Goal: Transaction & Acquisition: Purchase product/service

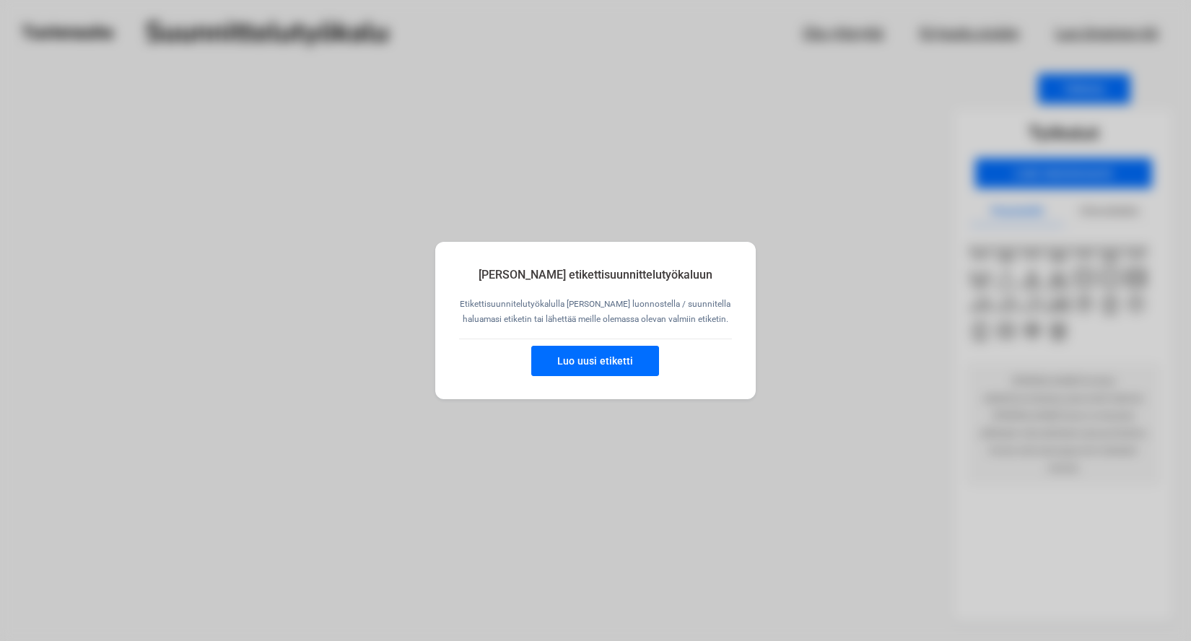
click at [586, 361] on button "Luo uusi etiketti" at bounding box center [595, 361] width 128 height 30
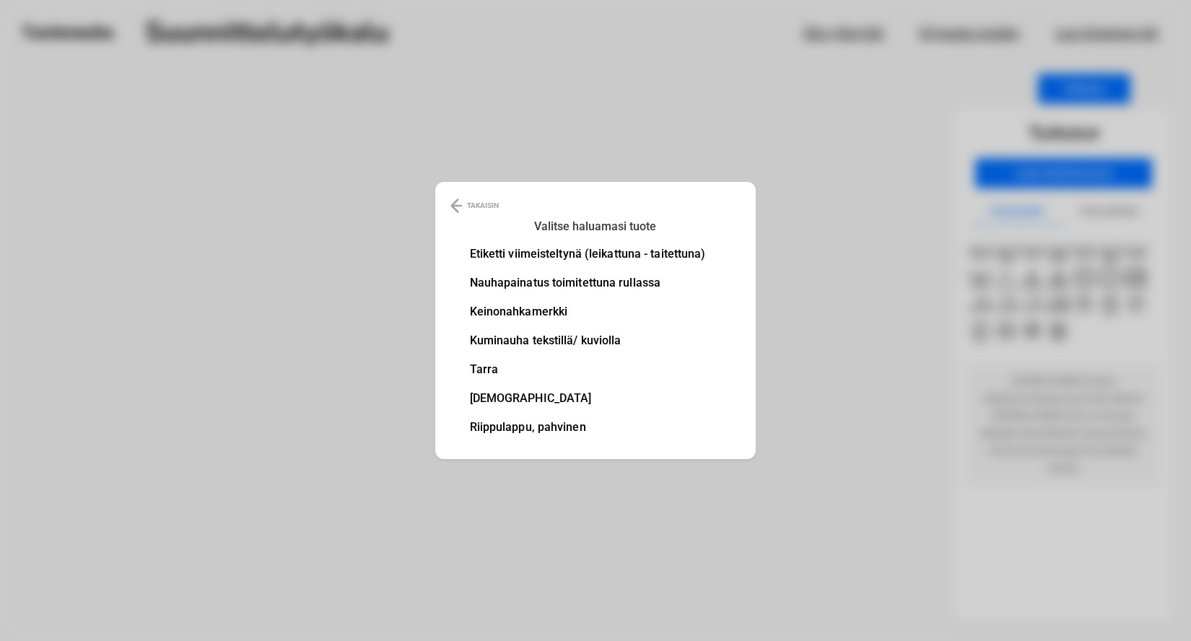
click at [534, 281] on li "Nauhapainatus toimitettuna rullassa" at bounding box center [588, 283] width 236 height 12
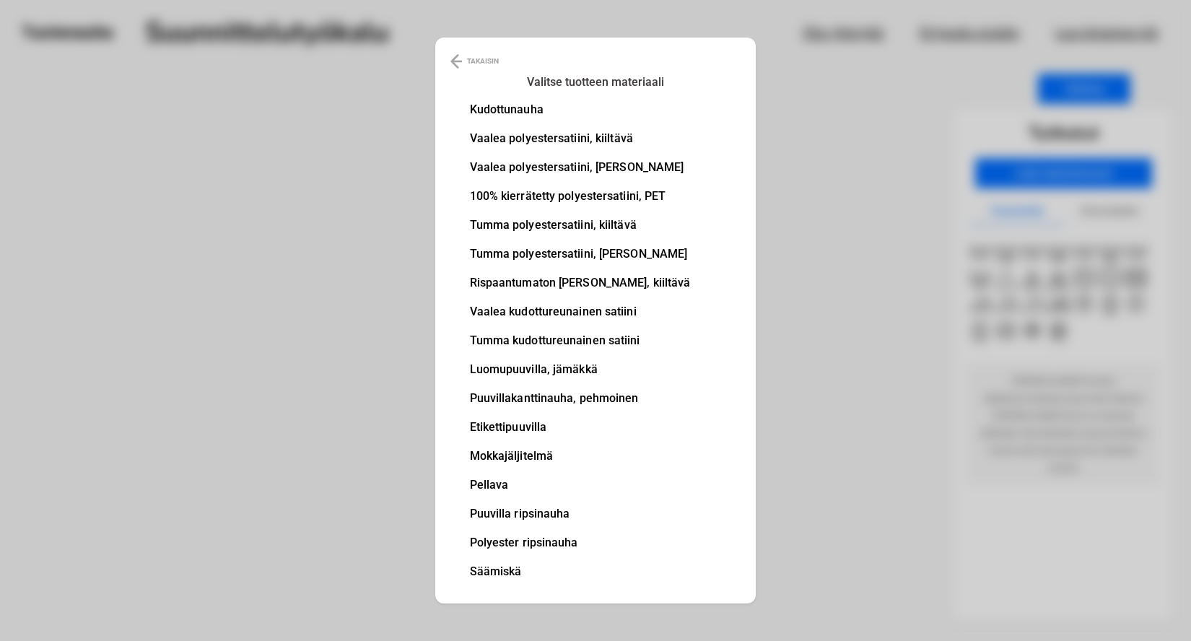
click at [542, 512] on li "Puuvilla ripsinauha" at bounding box center [580, 514] width 221 height 12
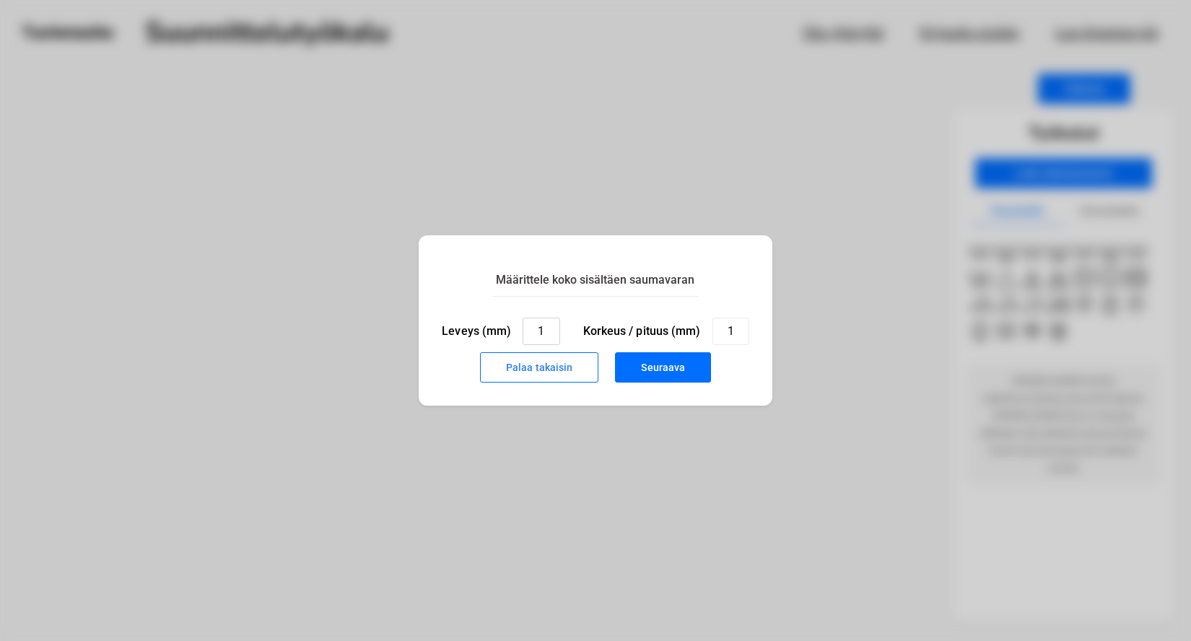
drag, startPoint x: 546, startPoint y: 331, endPoint x: 535, endPoint y: 328, distance: 11.2
click at [535, 329] on input "1" at bounding box center [540, 331] width 37 height 27
type input "25"
drag, startPoint x: 735, startPoint y: 330, endPoint x: 723, endPoint y: 330, distance: 12.3
click at [723, 330] on input "1" at bounding box center [730, 331] width 37 height 27
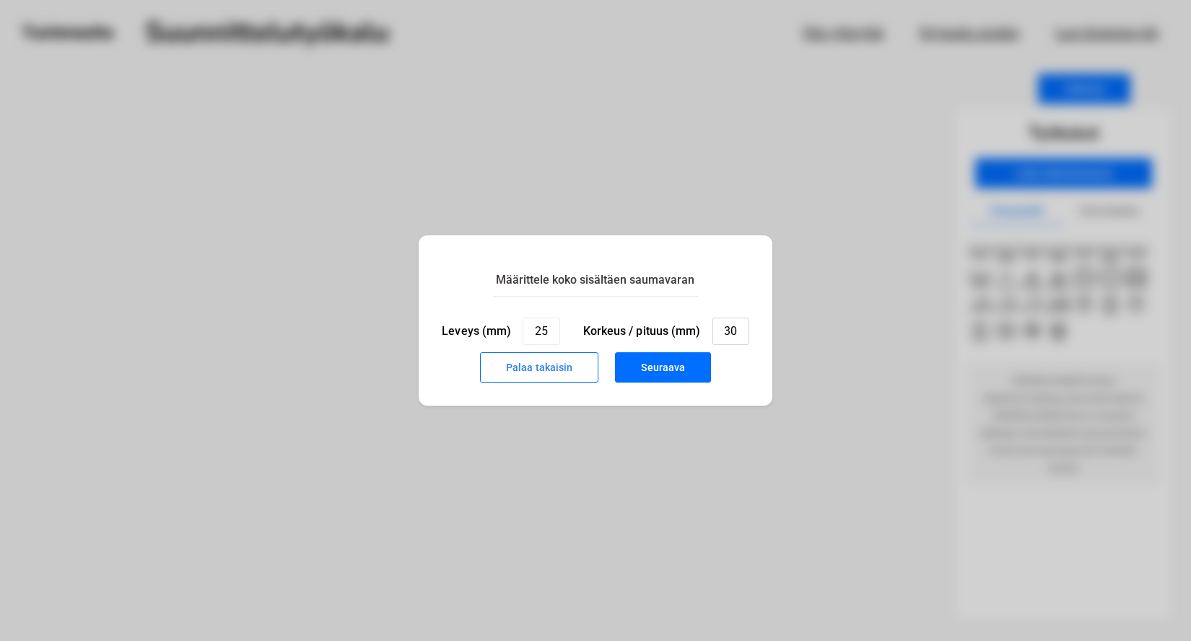
type input "30"
click at [657, 362] on button "Seuraava" at bounding box center [663, 367] width 96 height 30
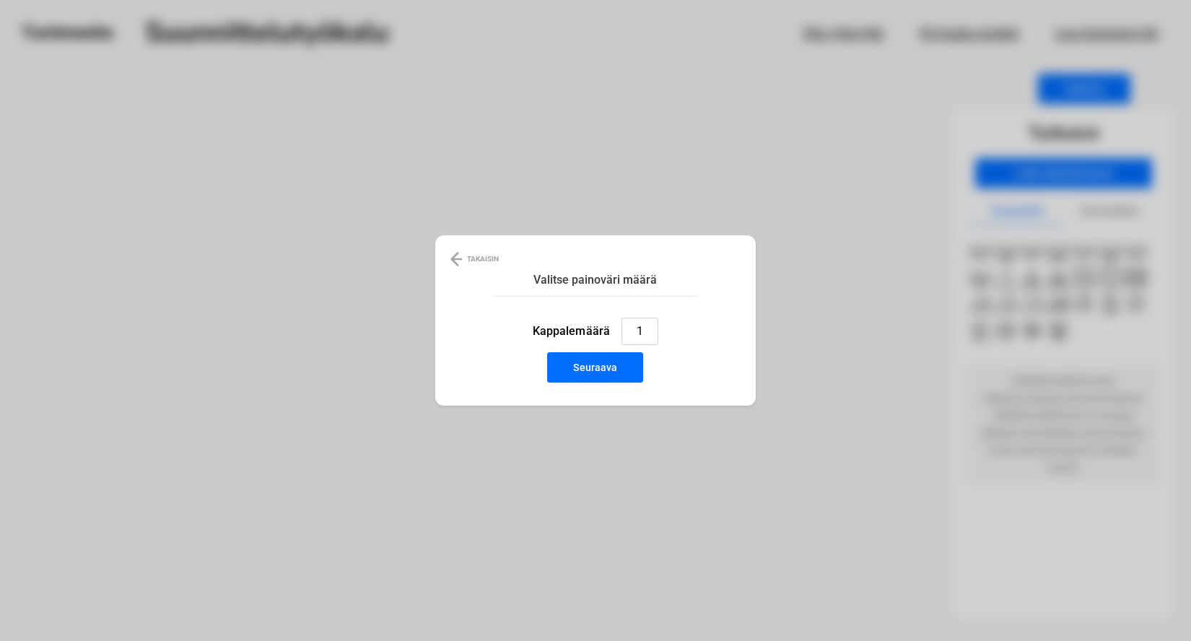
drag, startPoint x: 645, startPoint y: 331, endPoint x: 636, endPoint y: 331, distance: 8.7
click at [636, 331] on input "1" at bounding box center [639, 331] width 37 height 27
type input "50"
click at [597, 371] on button "Seuraava" at bounding box center [595, 367] width 96 height 30
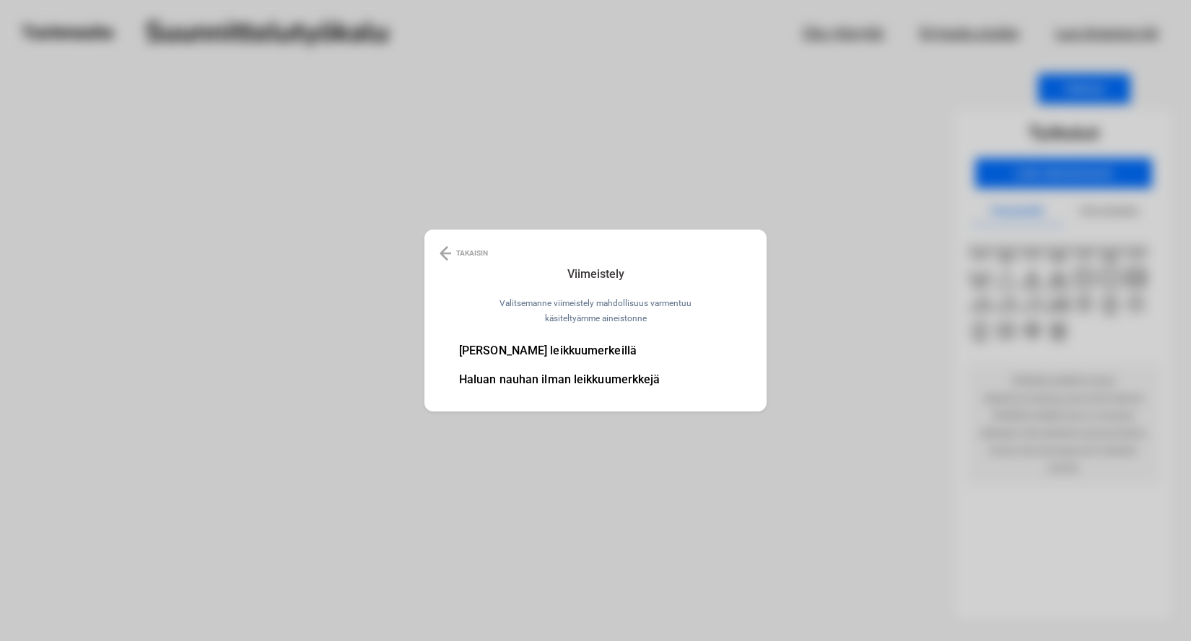
click at [608, 349] on li "[PERSON_NAME] leikkuumerkeillä" at bounding box center [559, 351] width 201 height 12
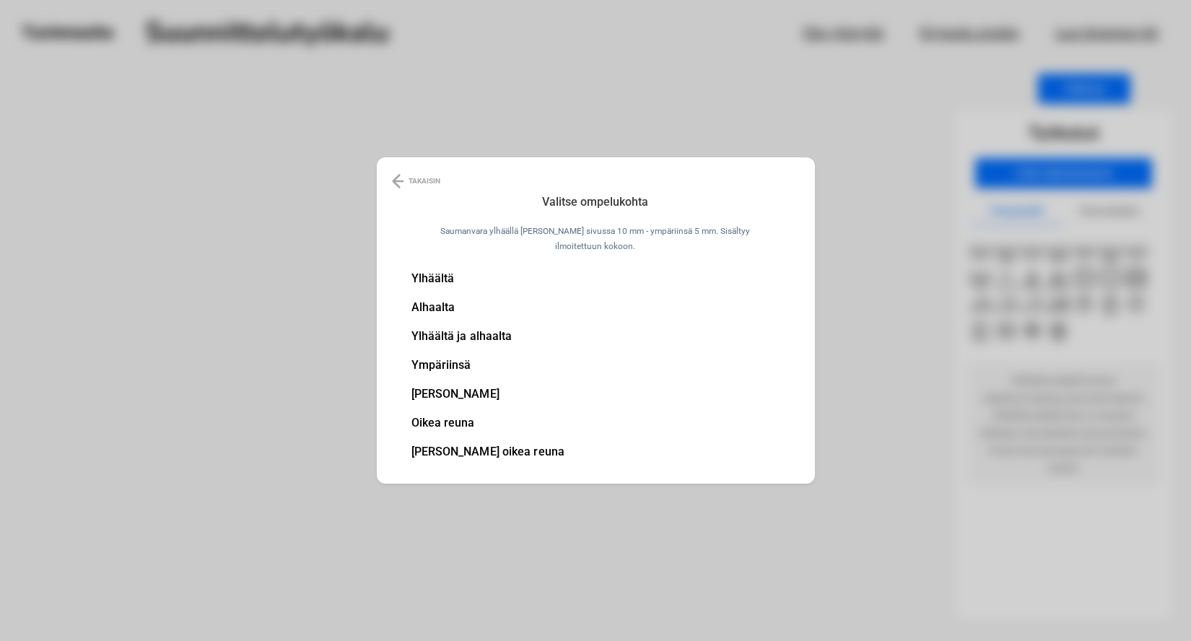
click at [458, 331] on li "Ylhäältä ja alhaalta" at bounding box center [488, 337] width 154 height 12
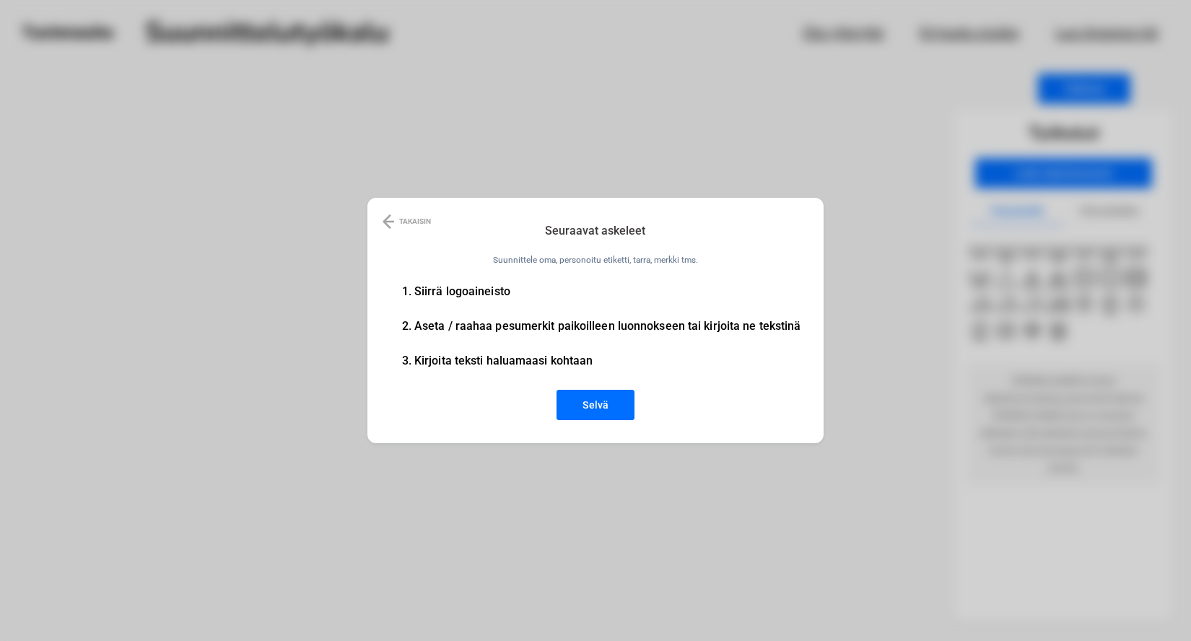
click at [593, 401] on button "Selvä" at bounding box center [595, 405] width 78 height 30
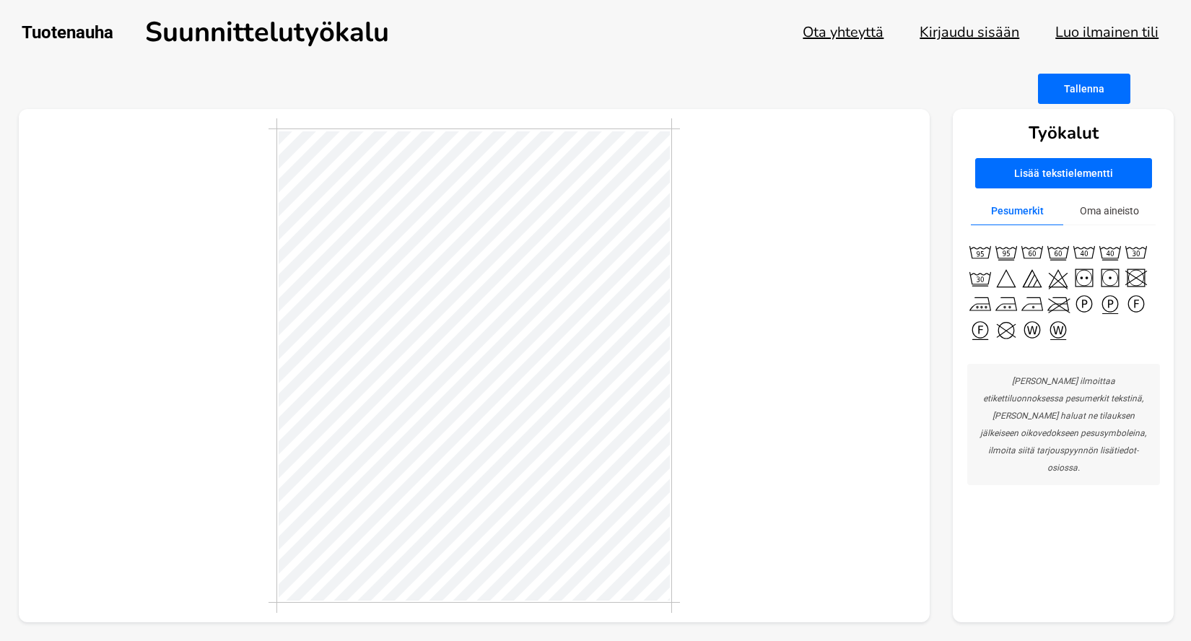
click at [1109, 210] on button "Oma aineisto" at bounding box center [1109, 211] width 92 height 28
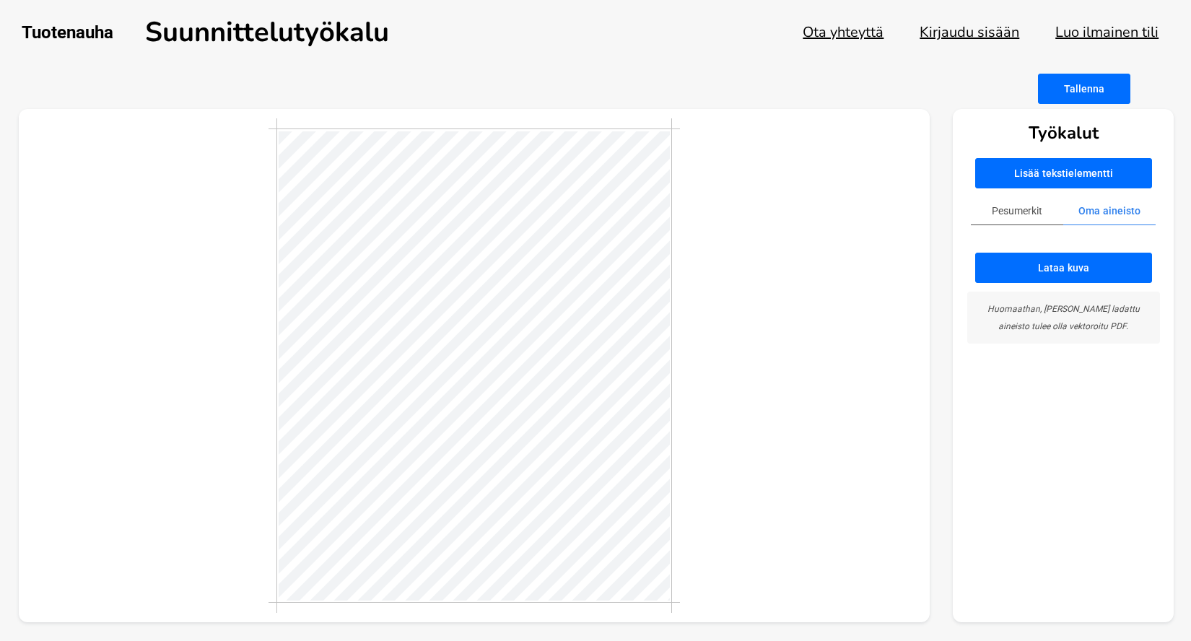
click at [1049, 167] on button "Lisää tekstielementti" at bounding box center [1063, 173] width 177 height 30
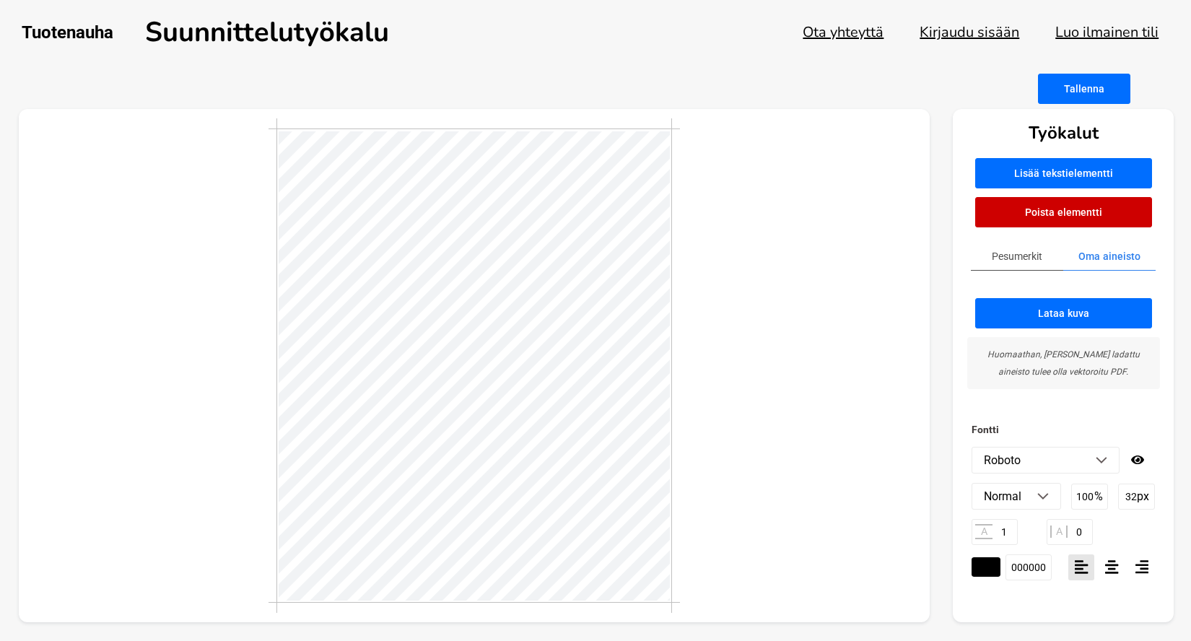
click at [1103, 458] on img at bounding box center [1101, 460] width 12 height 7
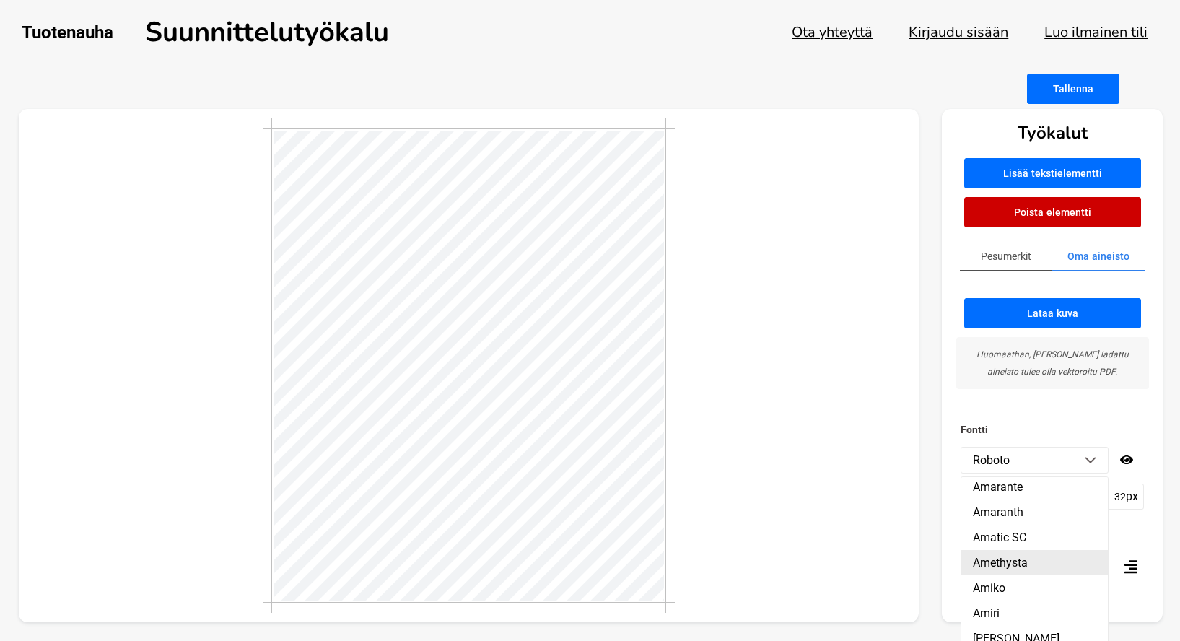
scroll to position [913, 0]
click at [1018, 509] on li "Amaranth" at bounding box center [1034, 511] width 146 height 25
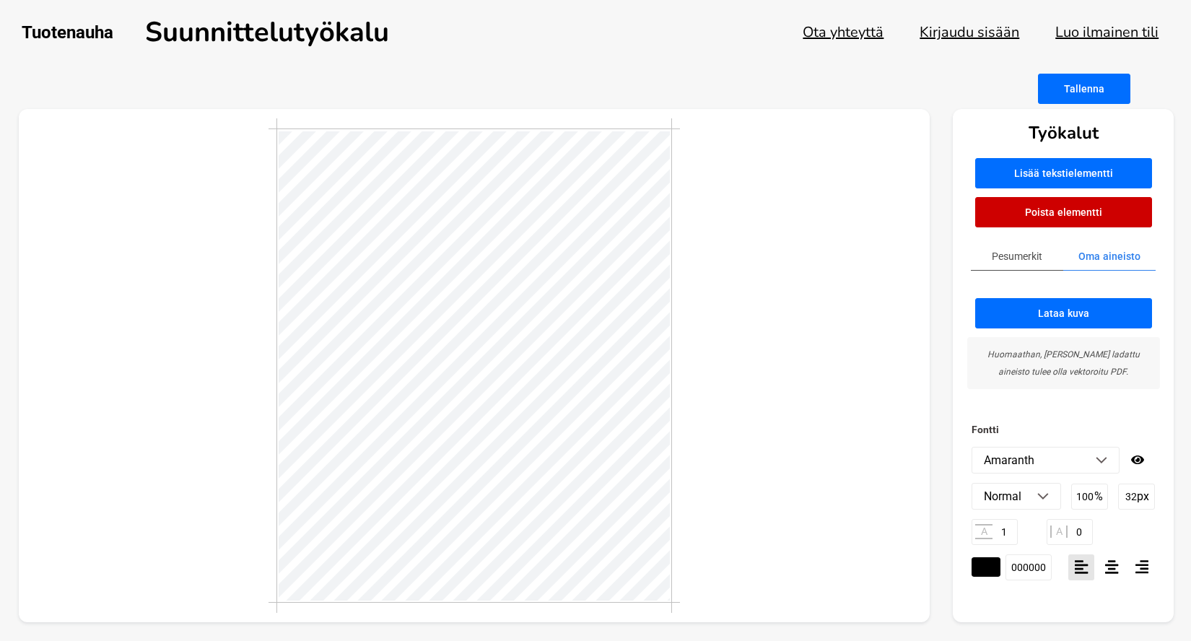
click at [1096, 459] on img at bounding box center [1101, 460] width 12 height 7
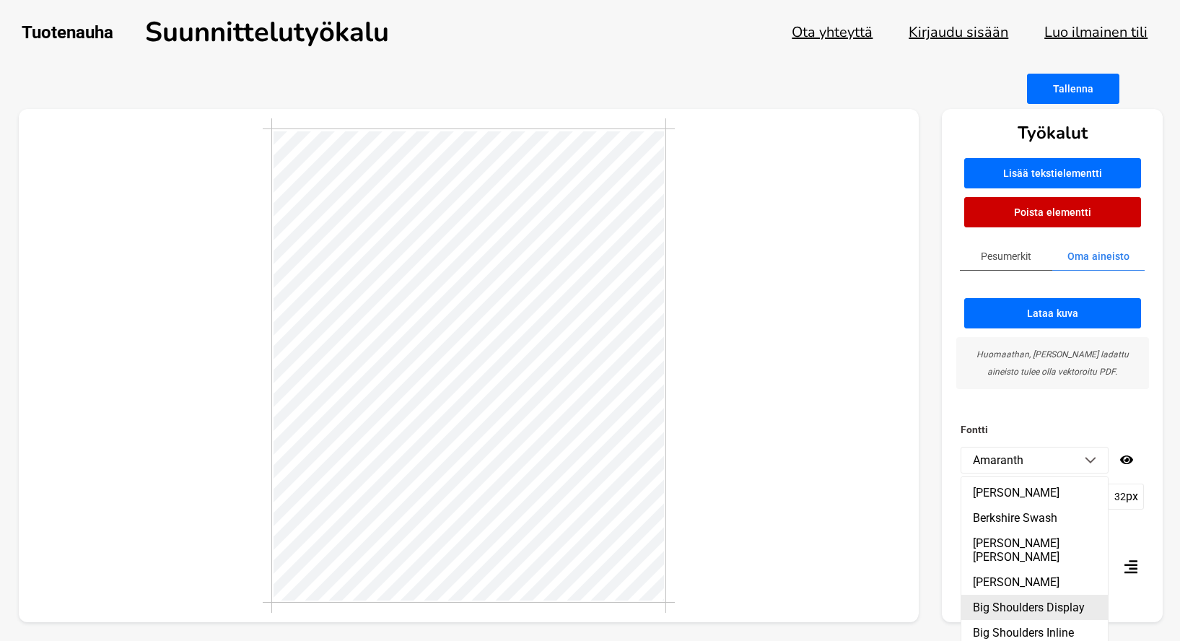
scroll to position [3461, 0]
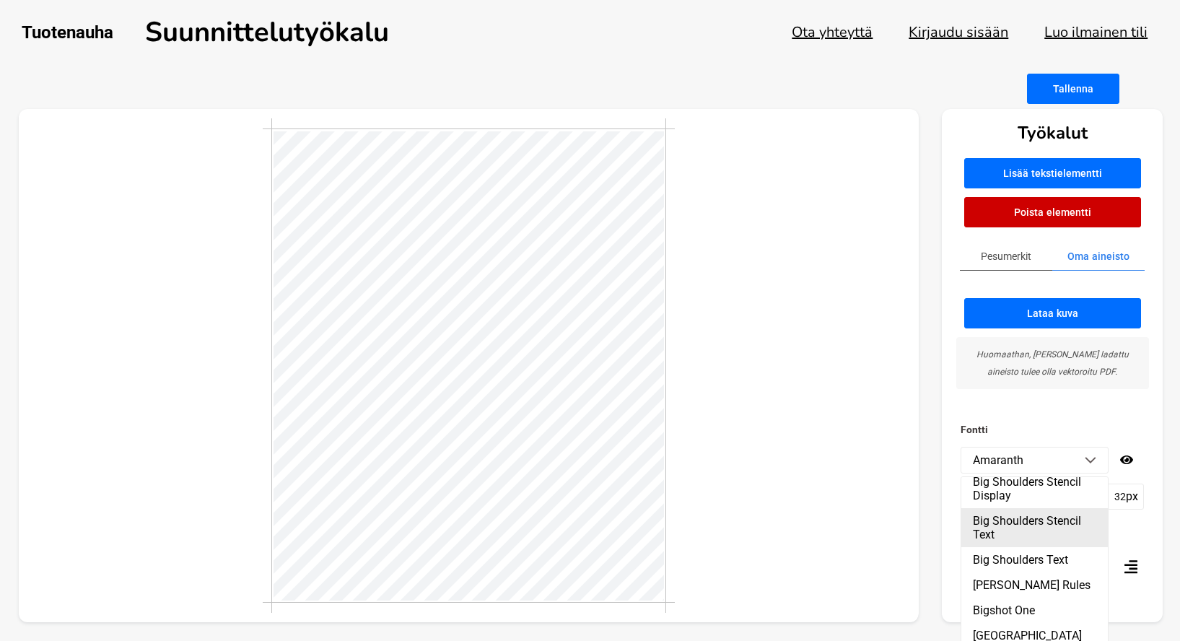
click at [999, 511] on li "Big Shoulders Stencil Text" at bounding box center [1034, 527] width 146 height 39
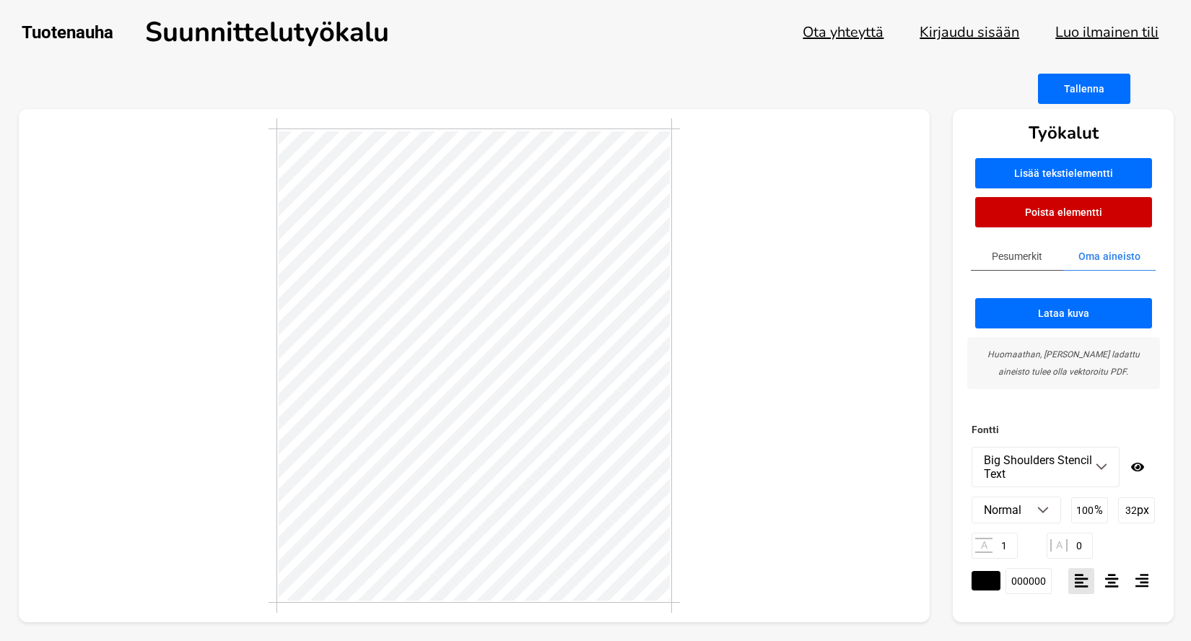
click at [1107, 466] on li "Big Shoulders Stencil Text" at bounding box center [1045, 466] width 146 height 39
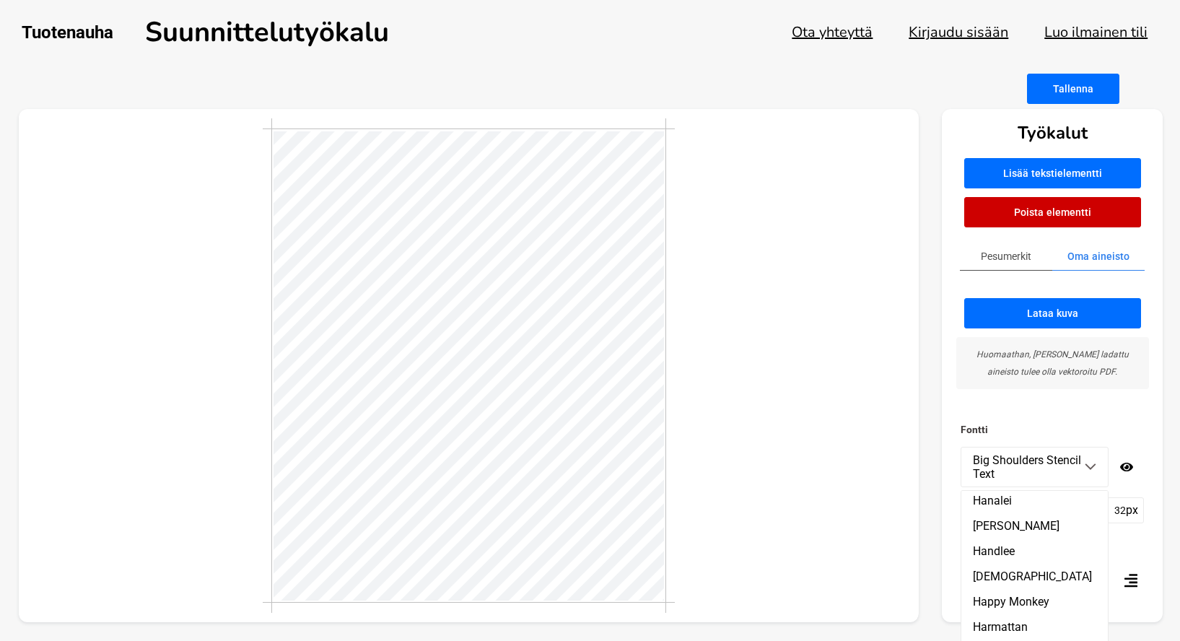
scroll to position [10418, 0]
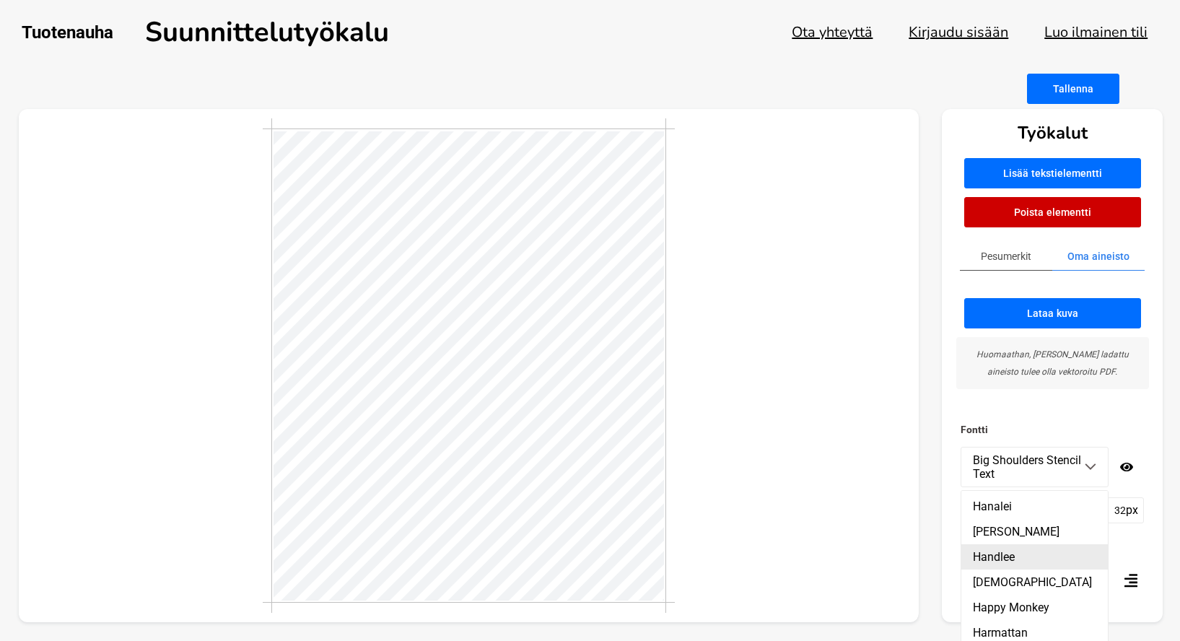
click at [989, 544] on li "Handlee" at bounding box center [1034, 556] width 146 height 25
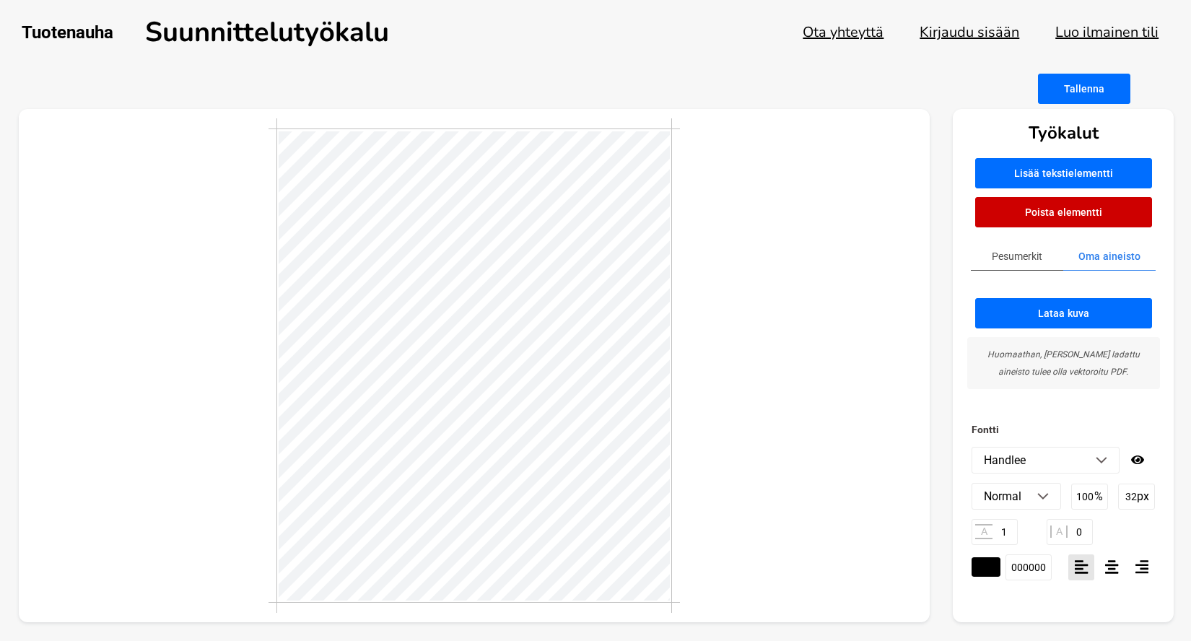
click at [1105, 459] on img at bounding box center [1101, 460] width 12 height 7
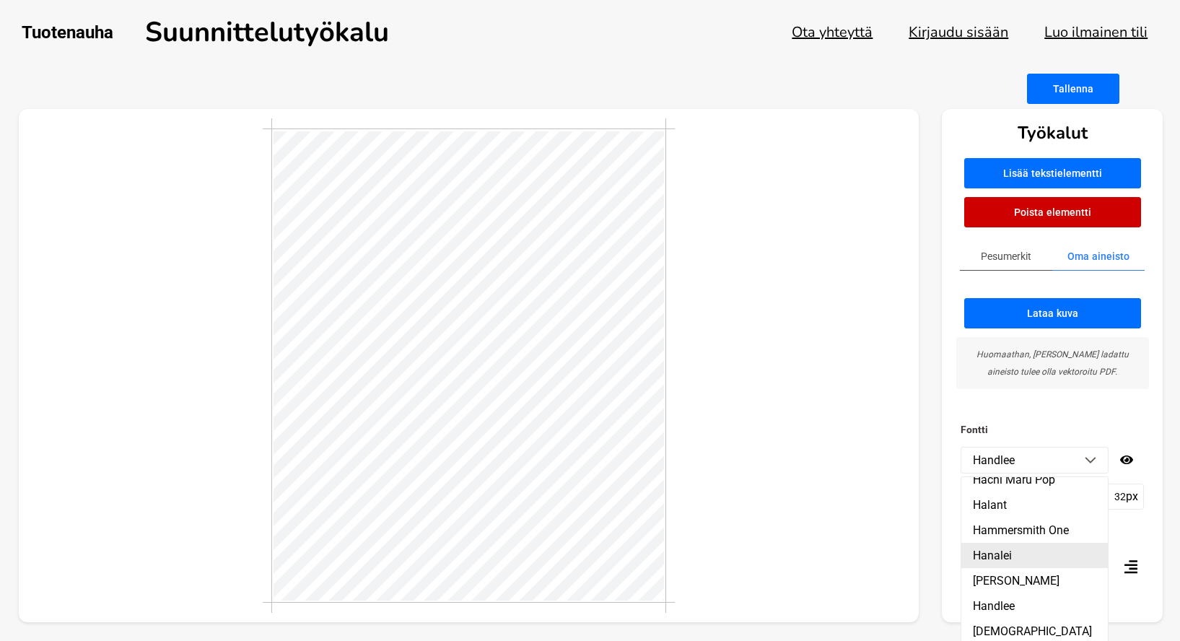
scroll to position [10353, 0]
click at [1041, 520] on li "Hammersmith One" at bounding box center [1034, 532] width 146 height 25
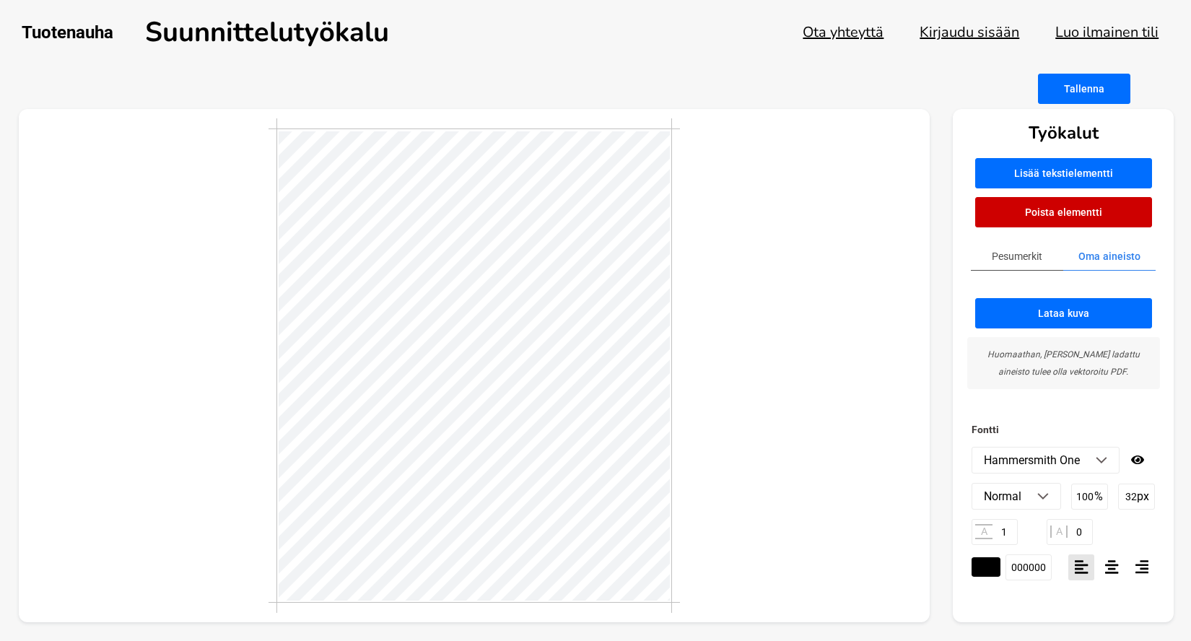
click at [1104, 458] on img at bounding box center [1101, 460] width 12 height 7
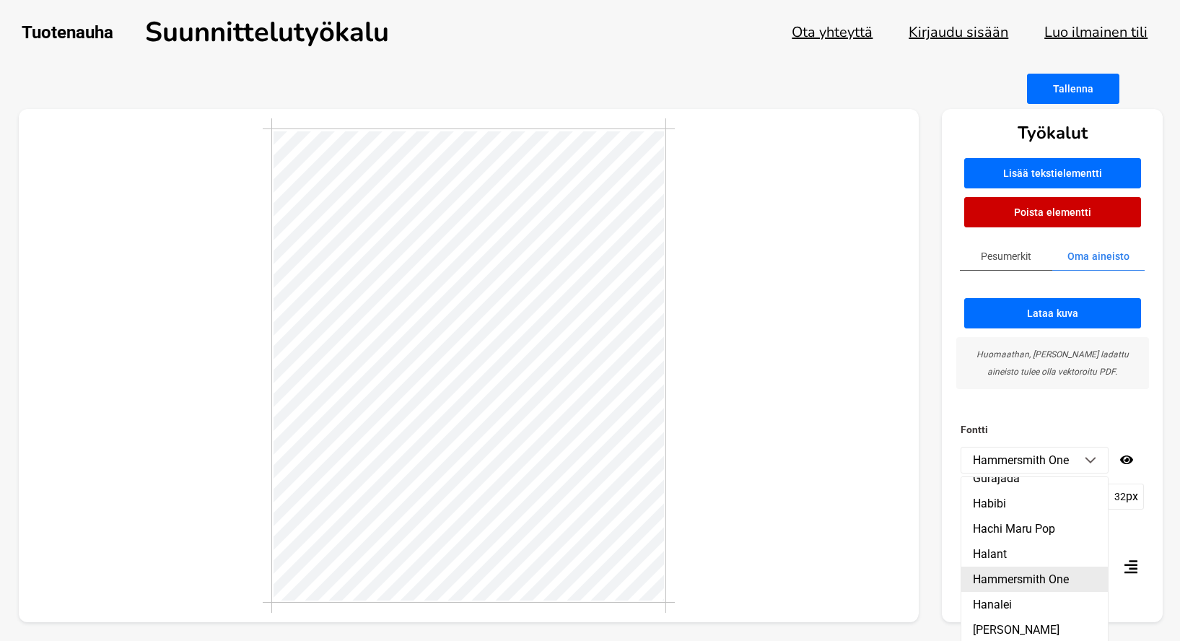
scroll to position [10296, 0]
click at [1046, 526] on li "Hachi Maru Pop" at bounding box center [1034, 538] width 146 height 25
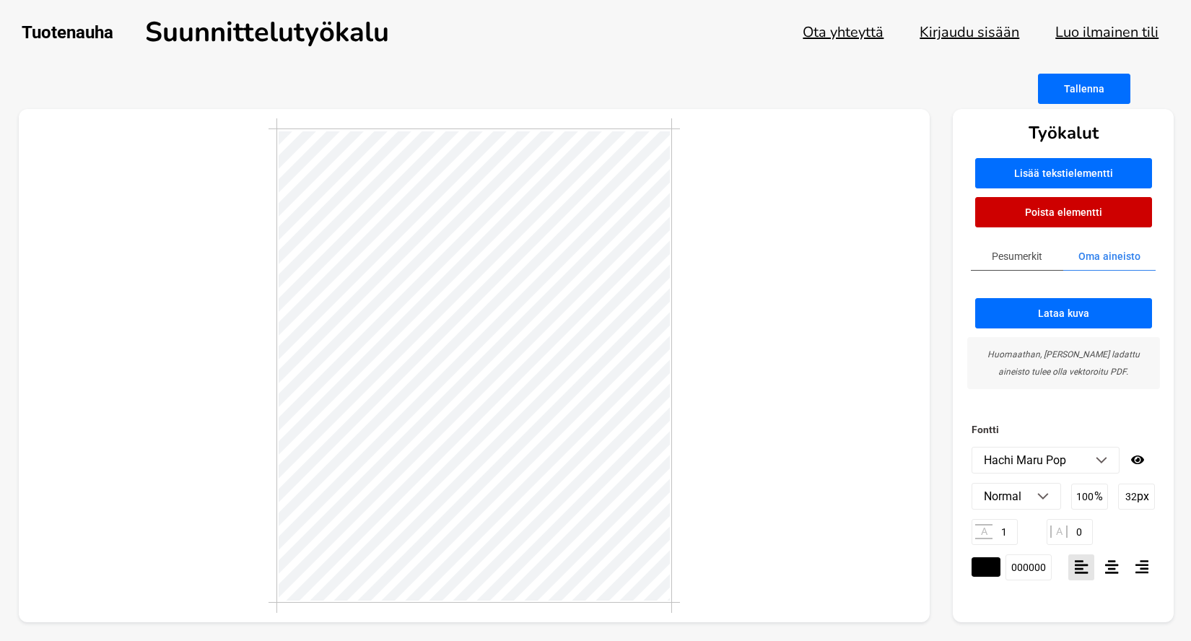
click at [1102, 459] on img at bounding box center [1101, 460] width 12 height 7
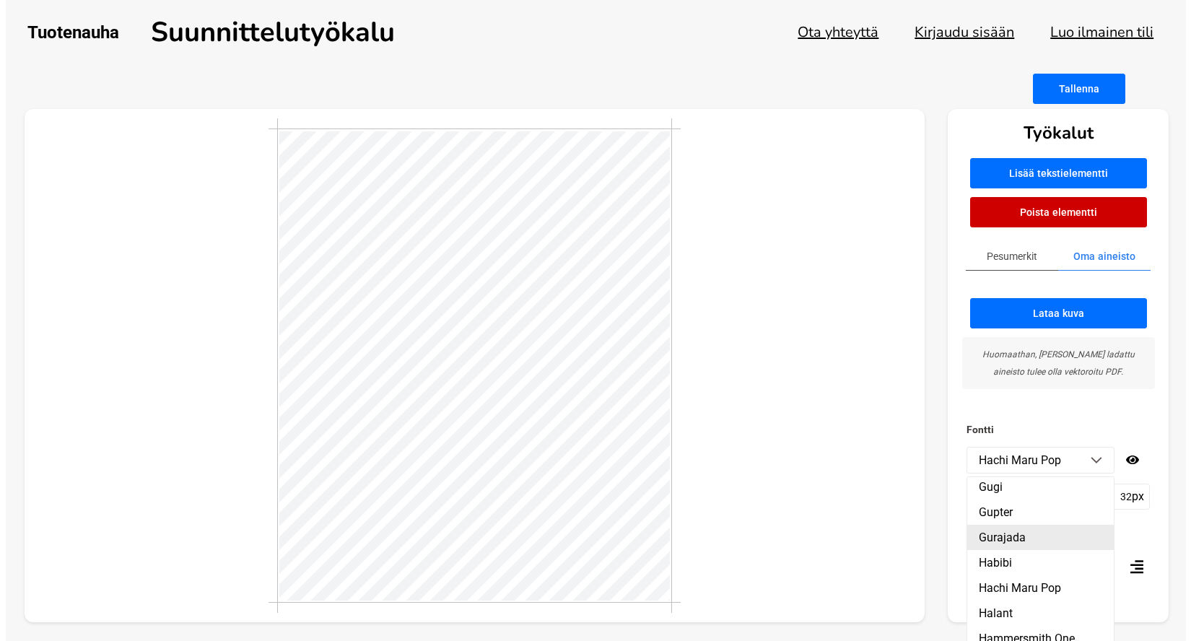
scroll to position [10244, 0]
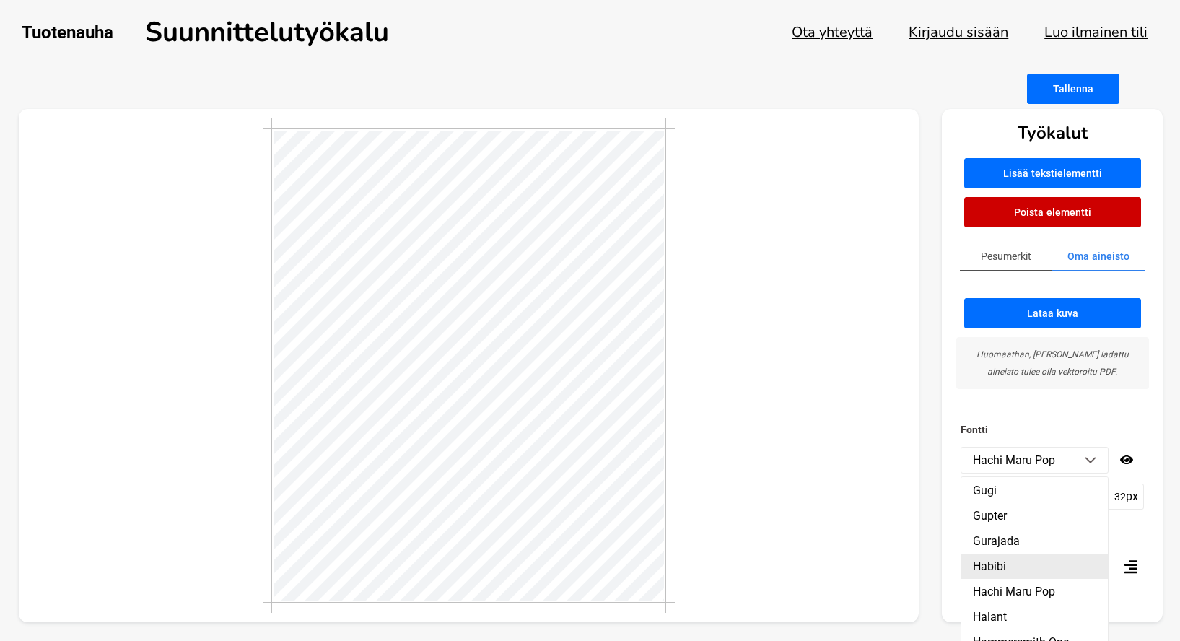
click at [1028, 553] on li "Habibi" at bounding box center [1034, 565] width 146 height 25
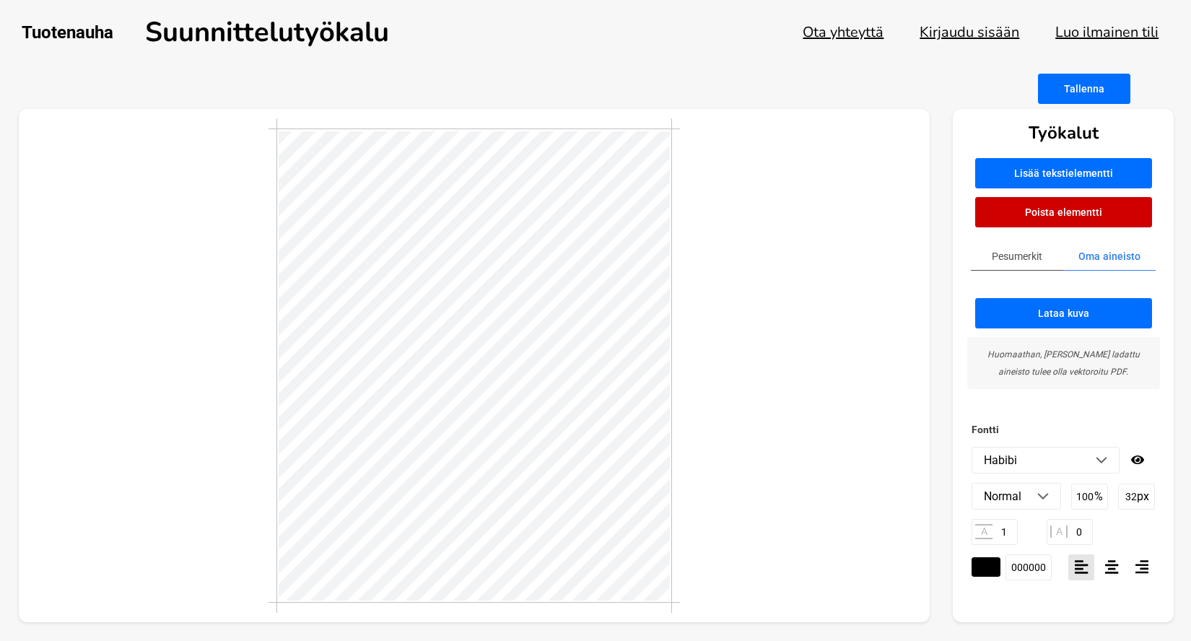
click at [1101, 458] on img at bounding box center [1101, 460] width 12 height 7
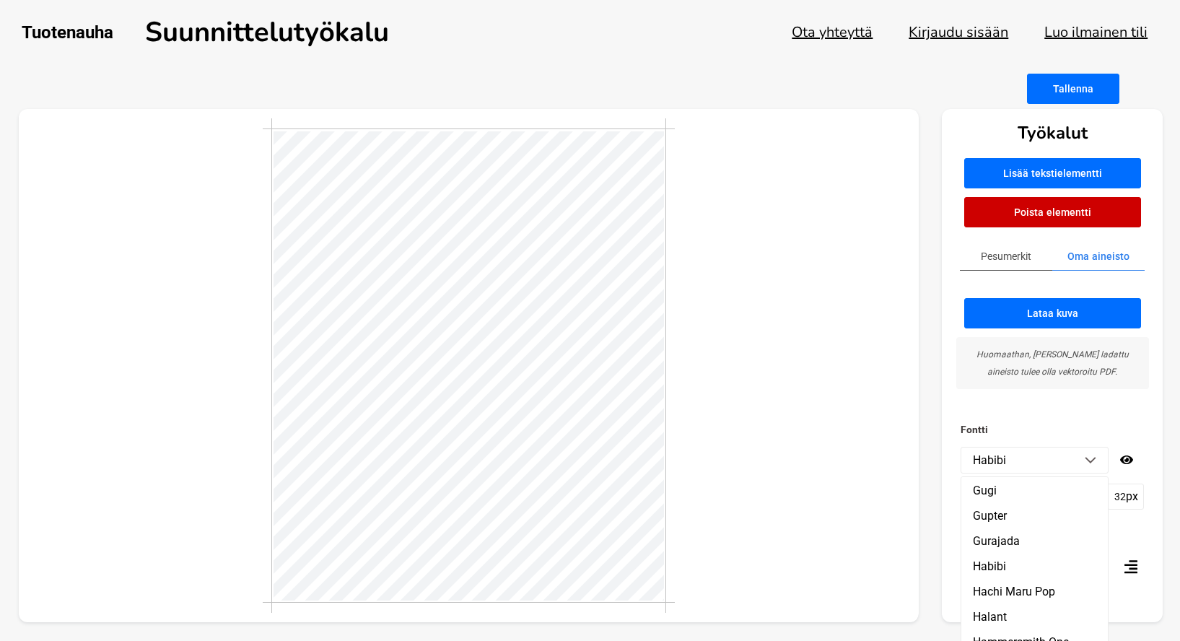
click at [1125, 498] on input "32" at bounding box center [1125, 497] width 37 height 26
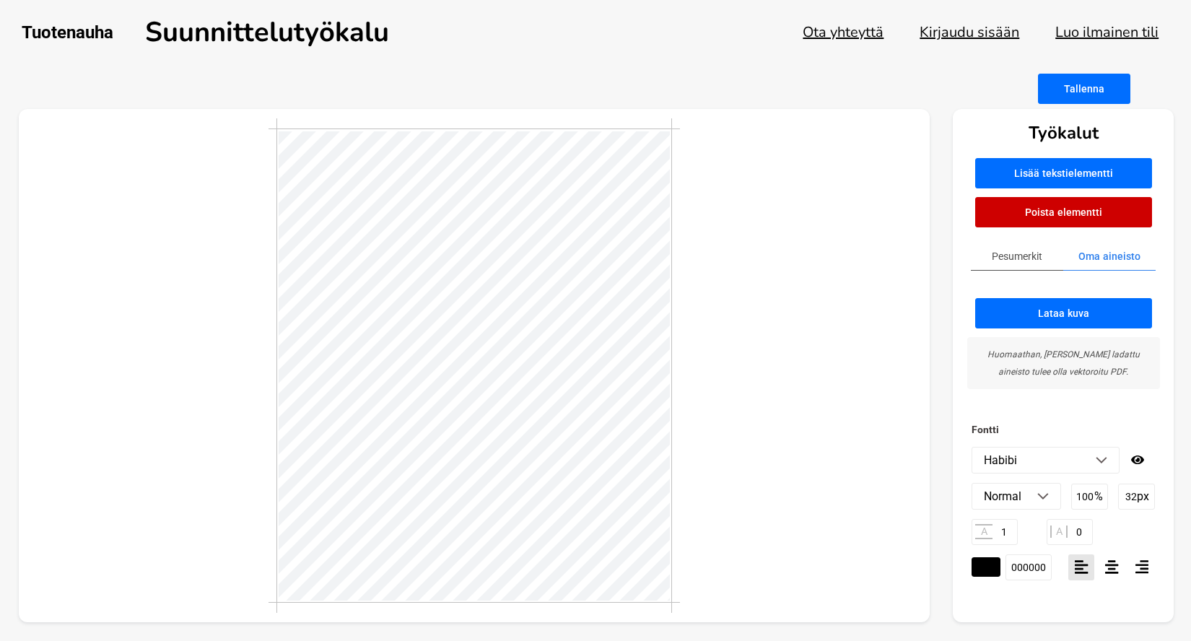
type input "3"
type input "18"
click at [991, 569] on input "#000000" at bounding box center [985, 566] width 29 height 19
type input "#a056d2"
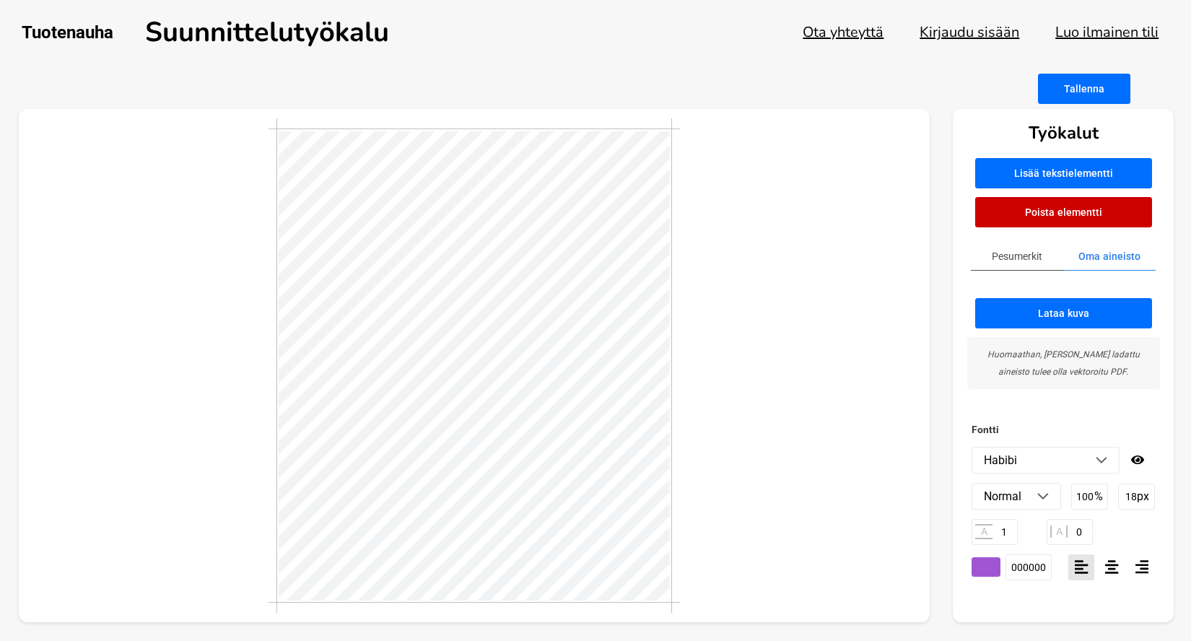
type input "a056d2"
click at [1049, 603] on div "Fontti Habibi ABeeZee [PERSON_NAME] Libre Abril Fatface Aclonica Acme Actor Ada…" at bounding box center [1063, 522] width 221 height 202
click at [1113, 568] on icon at bounding box center [1112, 566] width 14 height 15
type textarea "Mummulamade"
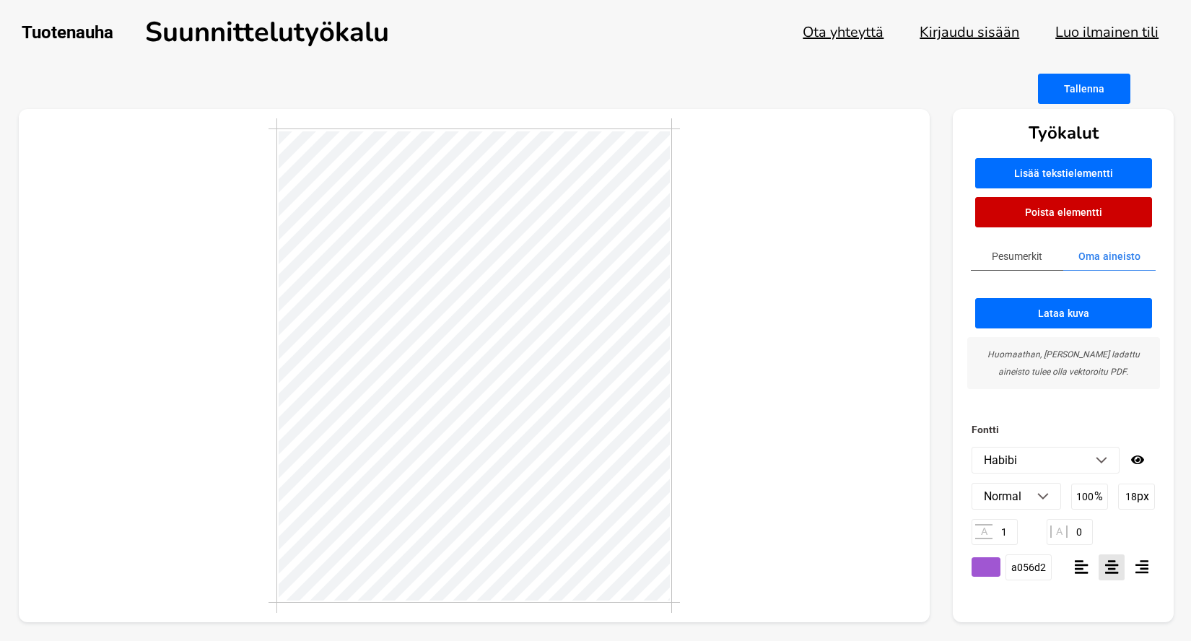
scroll to position [1, 3]
click at [1134, 458] on icon at bounding box center [1137, 459] width 13 height 9
click at [1137, 457] on icon at bounding box center [1137, 460] width 14 height 12
type input "100"
click at [1137, 496] on p "px" at bounding box center [1143, 496] width 12 height 14
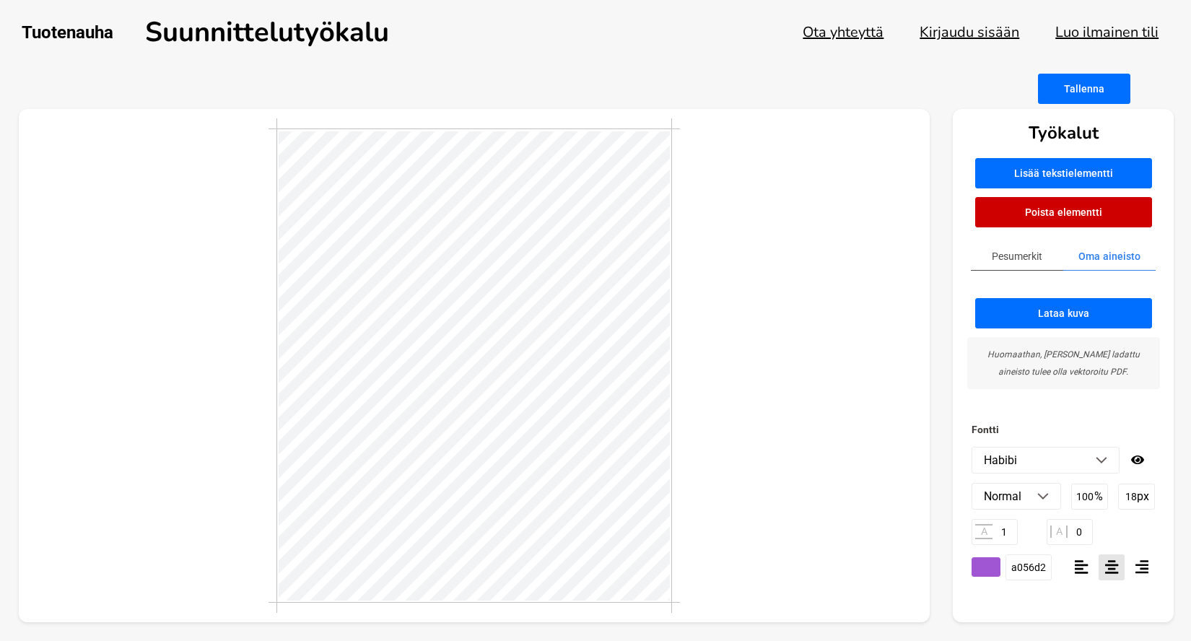
click at [1138, 495] on p "px" at bounding box center [1143, 496] width 12 height 14
click at [1133, 495] on input "18" at bounding box center [1136, 497] width 37 height 26
type input "16"
click at [1082, 565] on icon at bounding box center [1082, 566] width 14 height 15
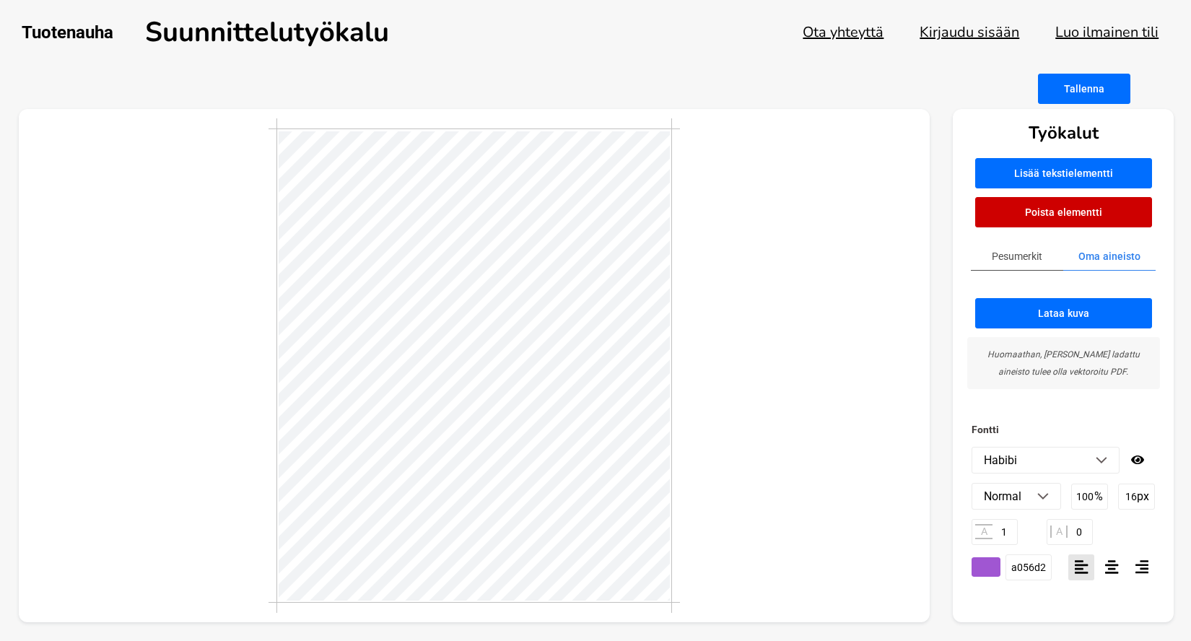
scroll to position [1, 1]
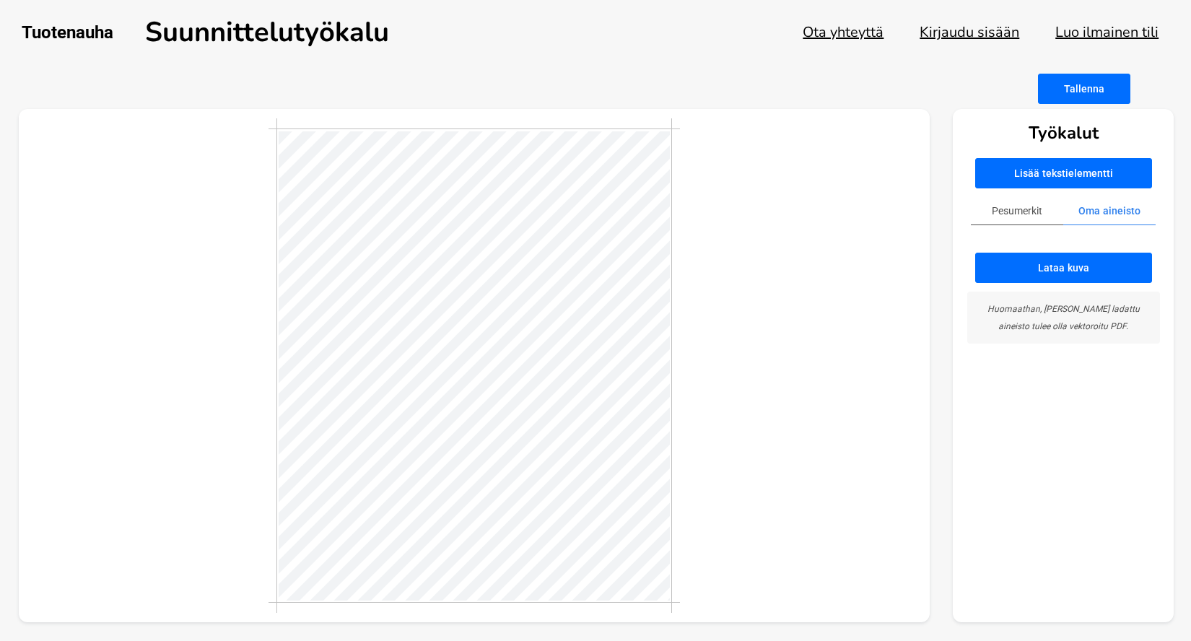
click at [1082, 176] on button "Lisää tekstielementti" at bounding box center [1063, 173] width 177 height 30
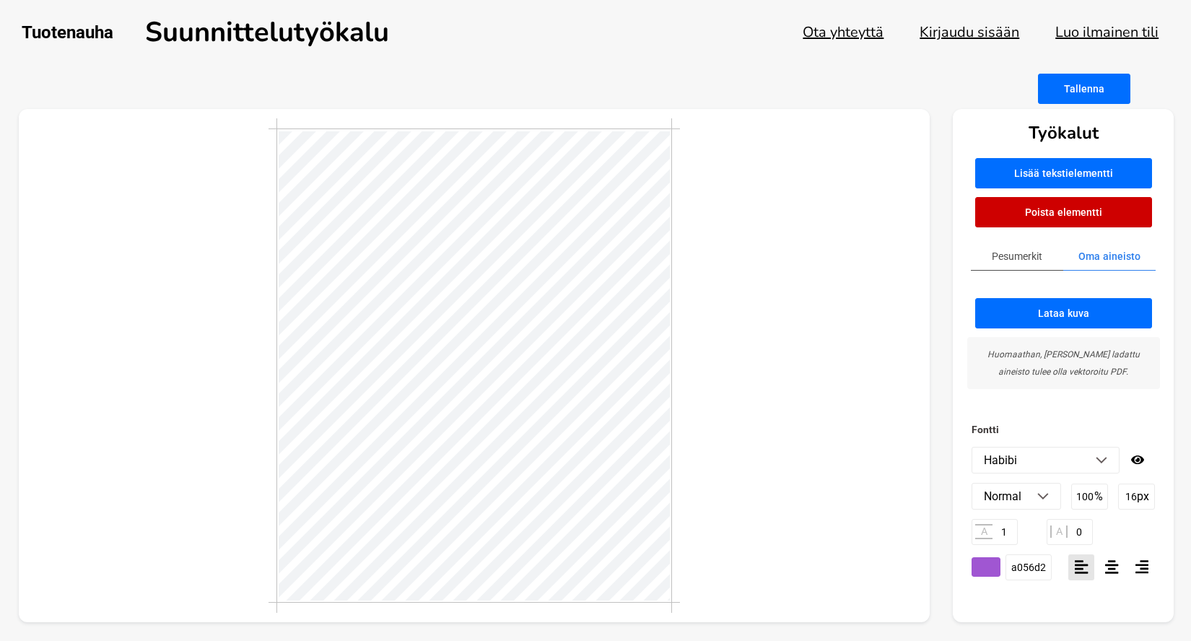
click at [1113, 568] on icon at bounding box center [1112, 566] width 14 height 15
click at [1038, 206] on button "Poista elementti" at bounding box center [1063, 212] width 177 height 30
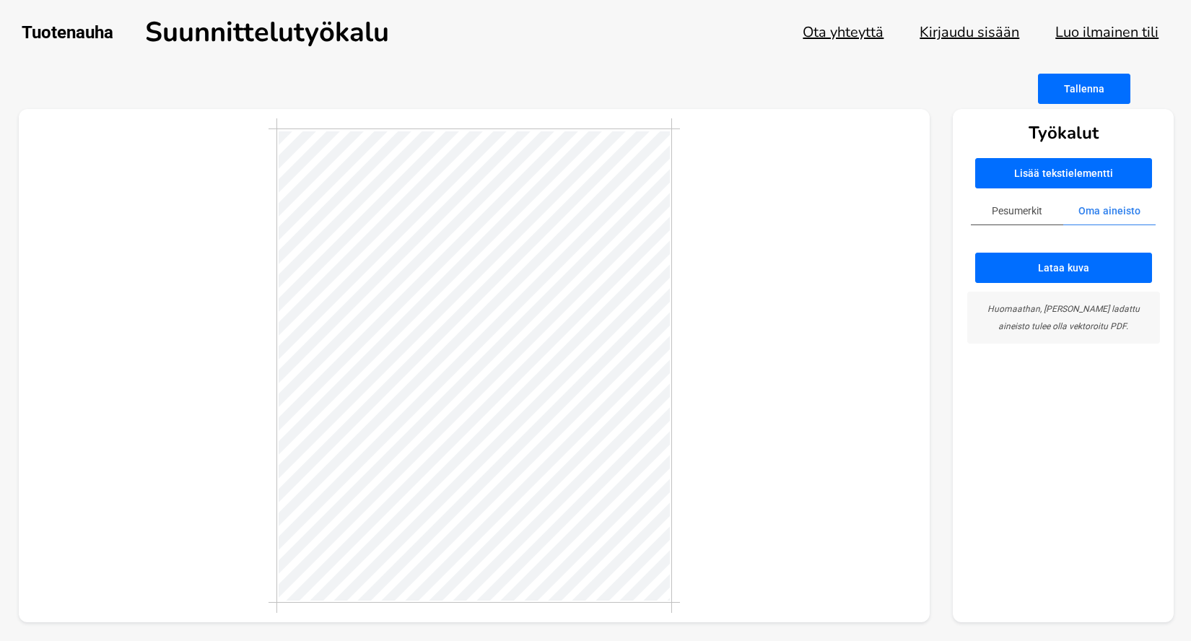
click at [1015, 210] on button "Pesumerkit" at bounding box center [1017, 211] width 92 height 28
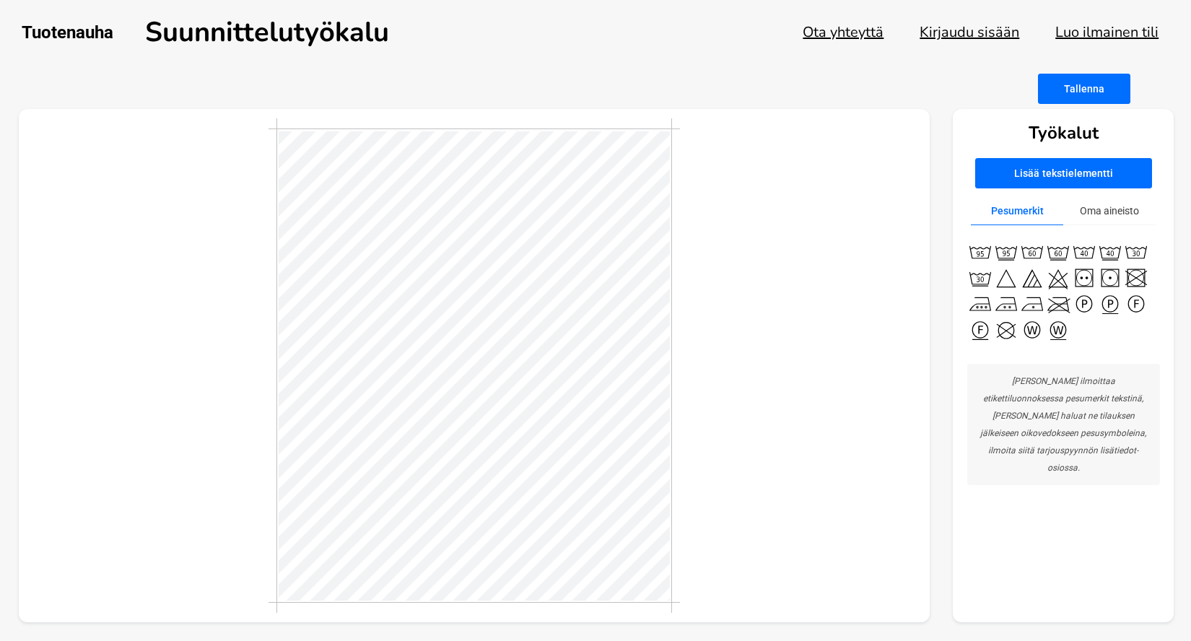
click at [1038, 180] on button "Lisää tekstielementti" at bounding box center [1063, 173] width 177 height 30
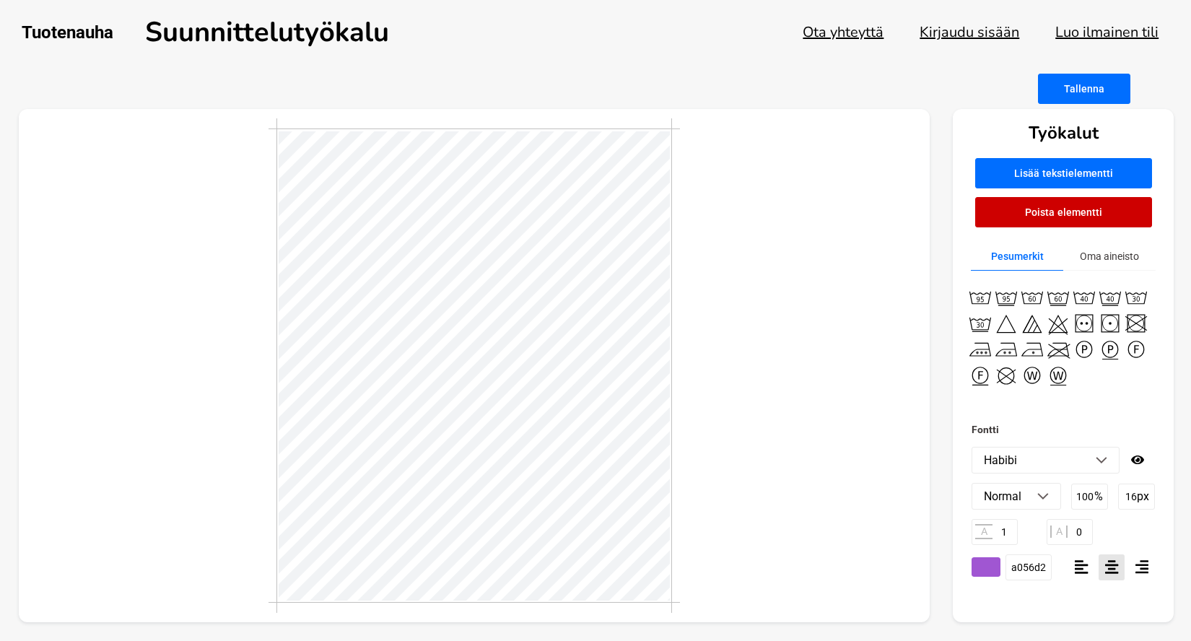
scroll to position [1, 2]
type textarea "i"
type textarea "<"
